Goal: Task Accomplishment & Management: Manage account settings

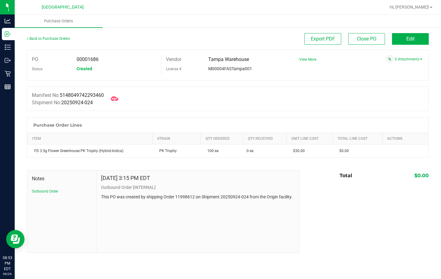
click at [410, 7] on span "Hi, [PERSON_NAME]!" at bounding box center [410, 7] width 40 height 5
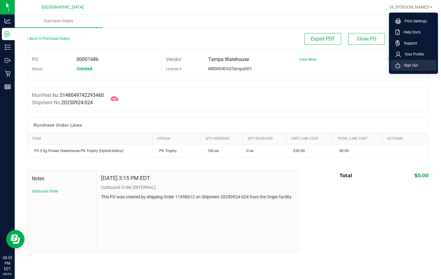
click at [415, 61] on li "Sign Out" at bounding box center [414, 65] width 46 height 11
